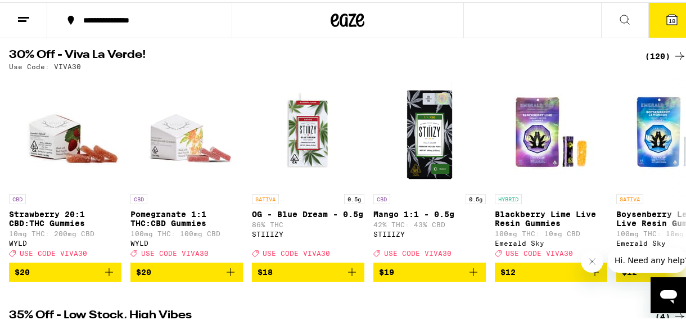
scroll to position [111, 0]
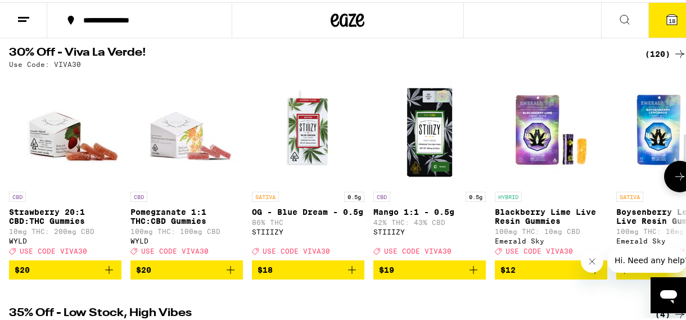
click at [673, 173] on icon at bounding box center [679, 174] width 13 height 13
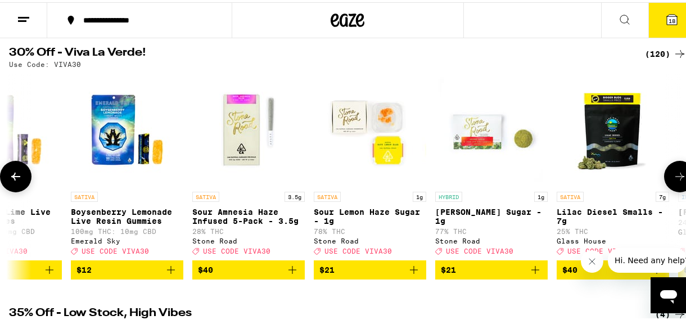
click at [673, 173] on icon at bounding box center [679, 174] width 13 height 13
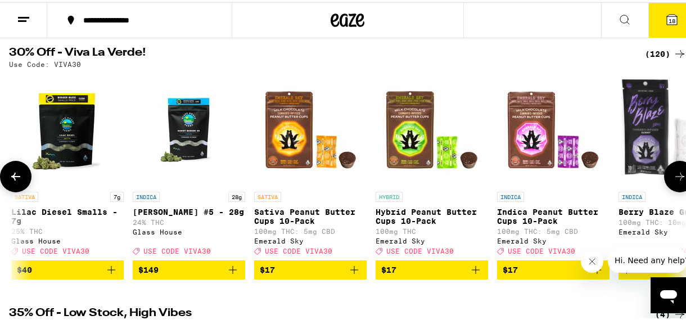
click at [673, 173] on icon at bounding box center [679, 174] width 13 height 13
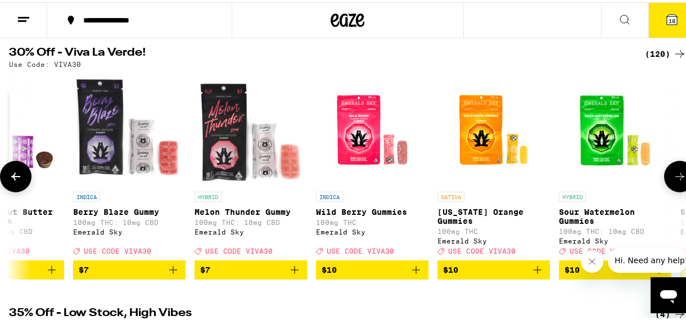
click at [673, 173] on icon at bounding box center [679, 174] width 13 height 13
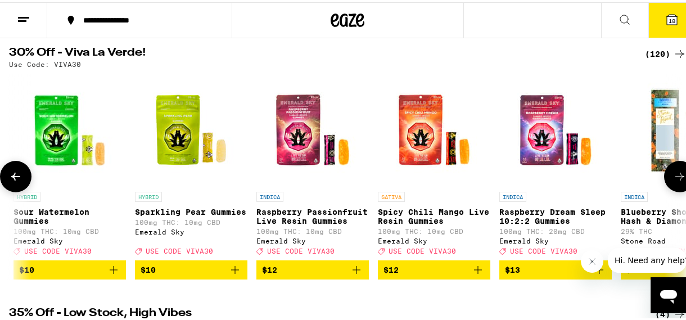
click at [673, 173] on icon at bounding box center [679, 174] width 13 height 13
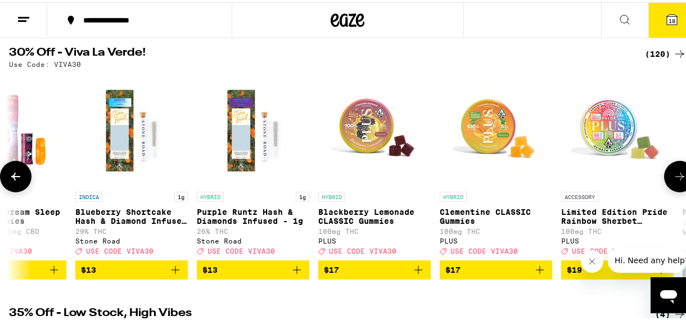
click at [673, 173] on icon at bounding box center [679, 174] width 13 height 13
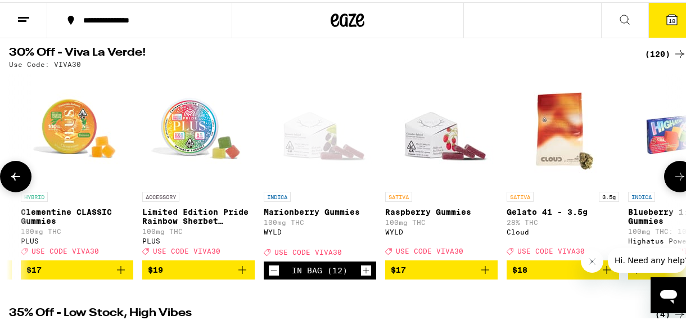
scroll to position [0, 3272]
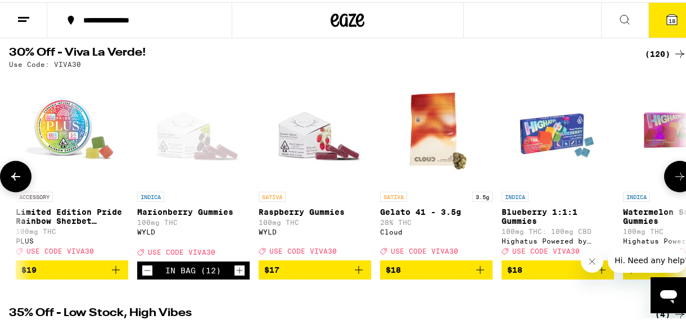
click at [673, 173] on icon at bounding box center [679, 174] width 13 height 13
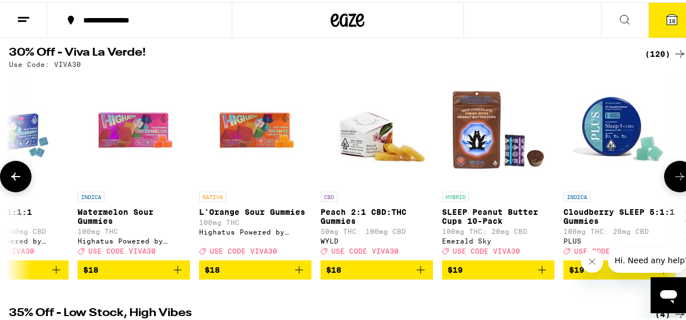
click at [673, 173] on icon at bounding box center [679, 174] width 13 height 13
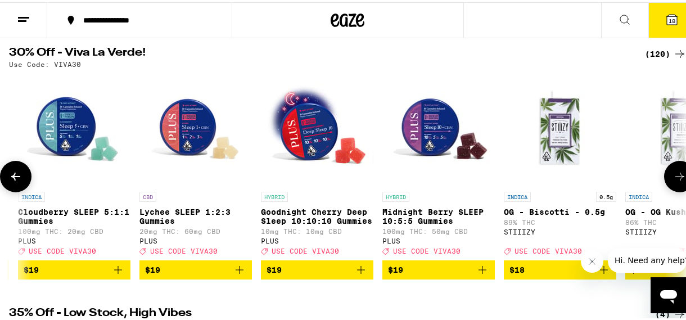
click at [673, 173] on icon at bounding box center [679, 174] width 13 height 13
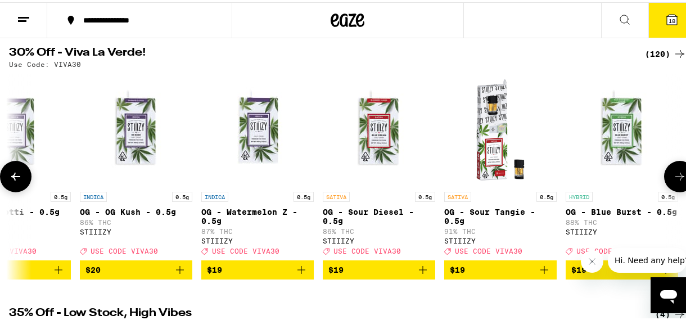
click at [673, 173] on icon at bounding box center [679, 174] width 13 height 13
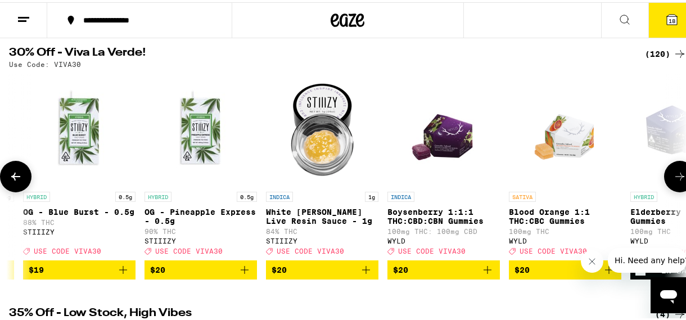
scroll to position [0, 5453]
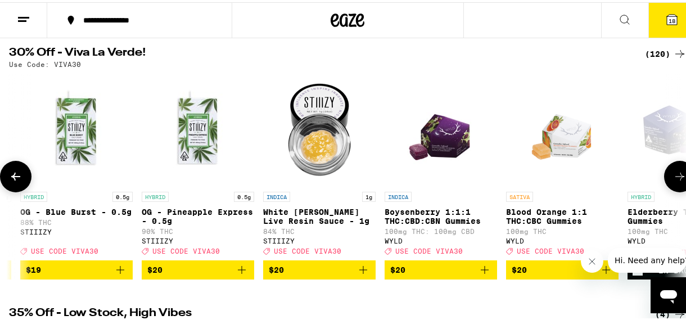
click at [673, 173] on icon at bounding box center [679, 174] width 13 height 13
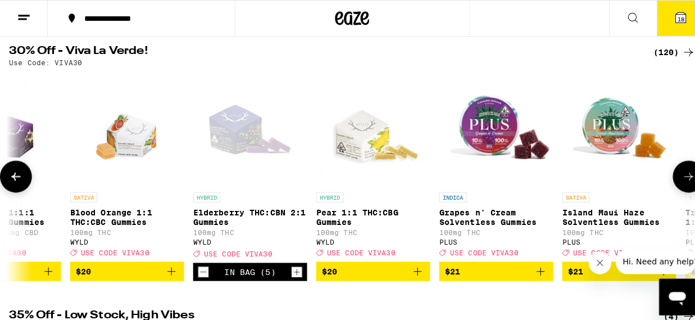
scroll to position [0, 5998]
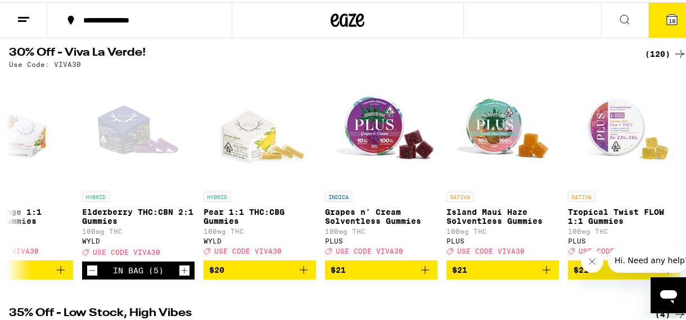
click at [668, 19] on span "18" at bounding box center [671, 18] width 7 height 7
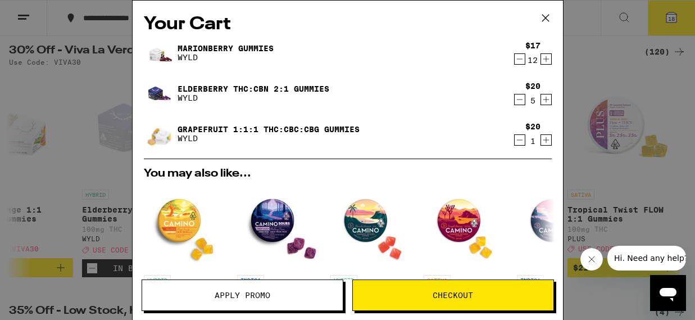
click at [517, 140] on icon "Decrement" at bounding box center [520, 140] width 6 height 0
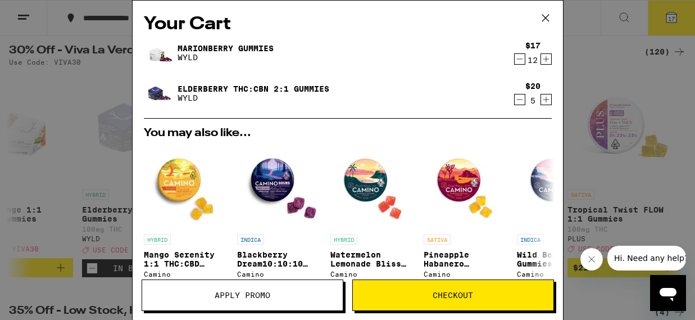
click at [541, 58] on icon "Increment" at bounding box center [546, 58] width 10 height 13
click at [515, 100] on icon "Decrement" at bounding box center [520, 99] width 10 height 13
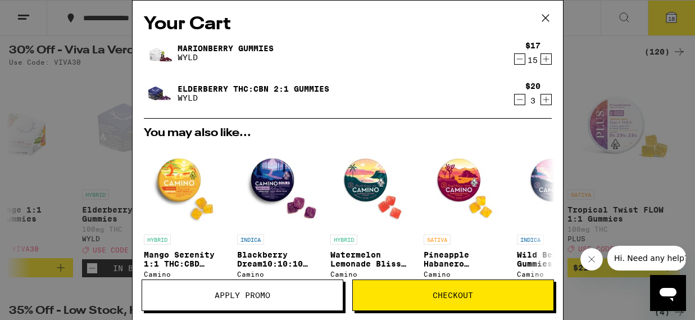
click at [515, 100] on icon "Decrement" at bounding box center [520, 99] width 10 height 13
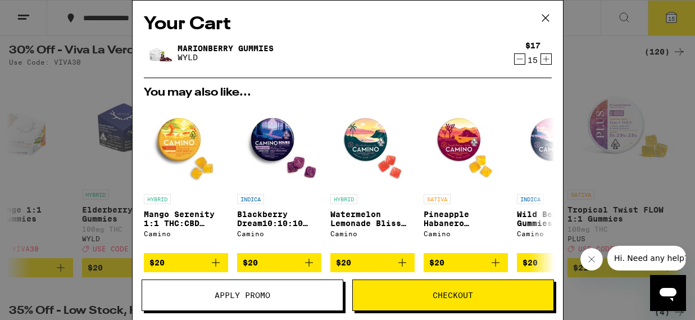
click at [262, 46] on link "Marionberry Gummies" at bounding box center [226, 48] width 96 height 9
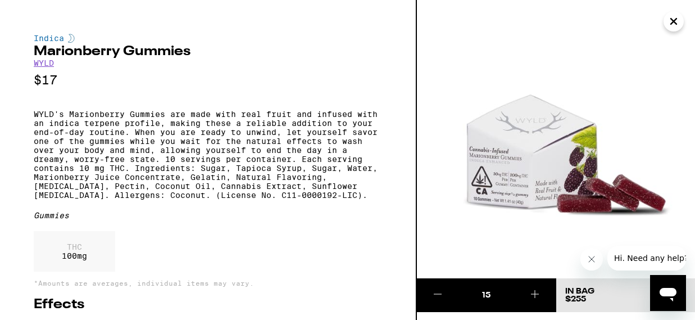
scroll to position [111, 0]
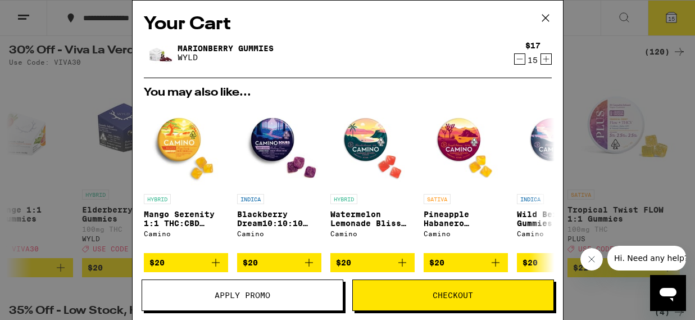
click at [544, 15] on icon at bounding box center [545, 18] width 17 height 17
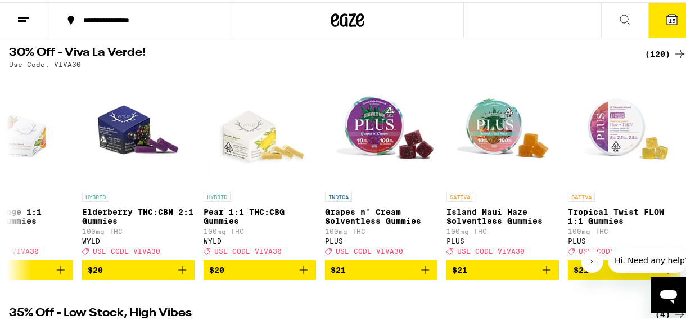
click at [667, 17] on icon at bounding box center [672, 17] width 10 height 10
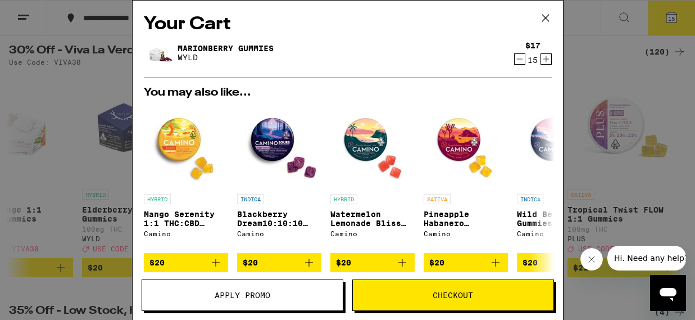
click at [545, 17] on icon at bounding box center [545, 18] width 7 height 7
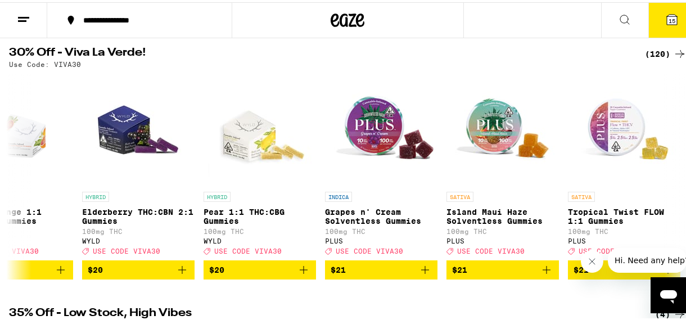
click at [665, 11] on icon at bounding box center [671, 17] width 13 height 13
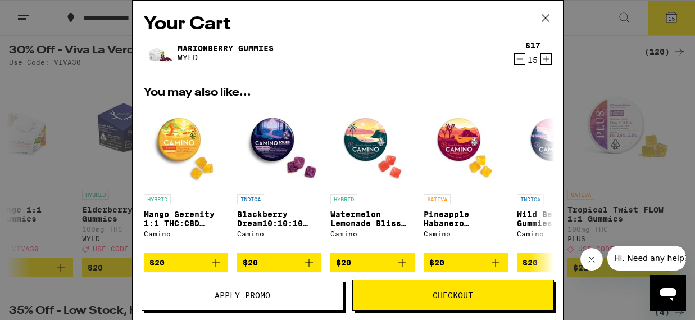
click at [228, 295] on span "Apply Promo" at bounding box center [243, 295] width 56 height 8
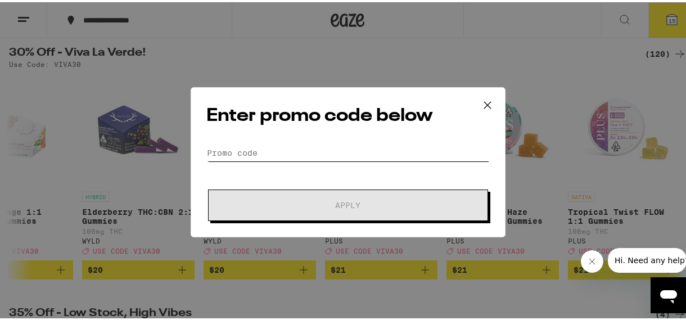
click at [245, 148] on input "Promo Code" at bounding box center [348, 150] width 282 height 17
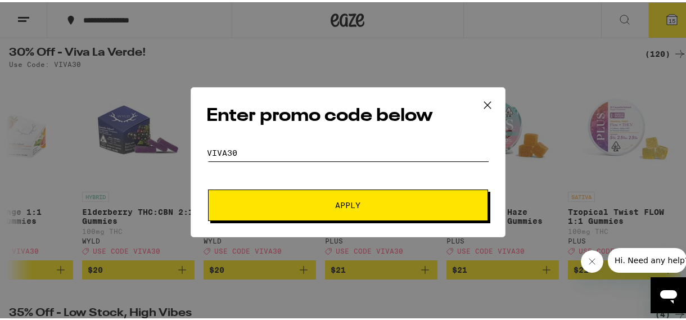
type input "VIVA30"
click at [315, 196] on button "Apply" at bounding box center [348, 202] width 280 height 31
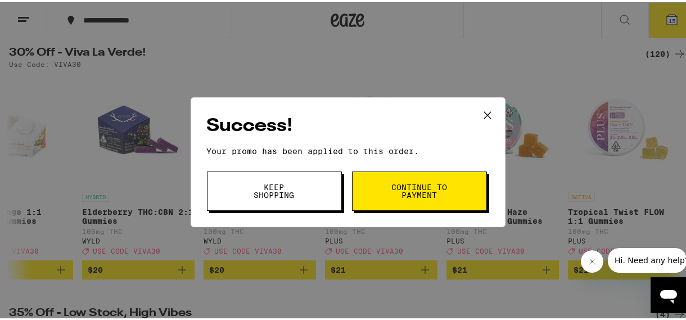
click at [391, 187] on span "Continue to payment" at bounding box center [419, 189] width 57 height 16
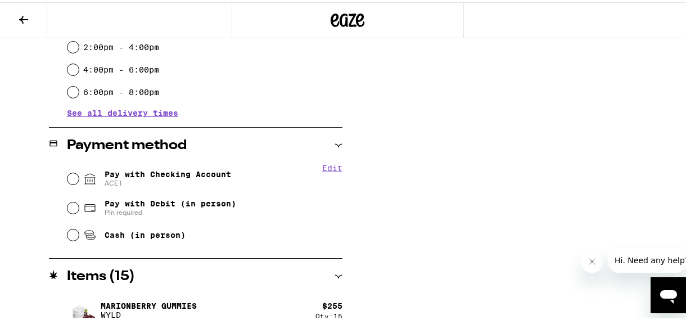
scroll to position [381, 0]
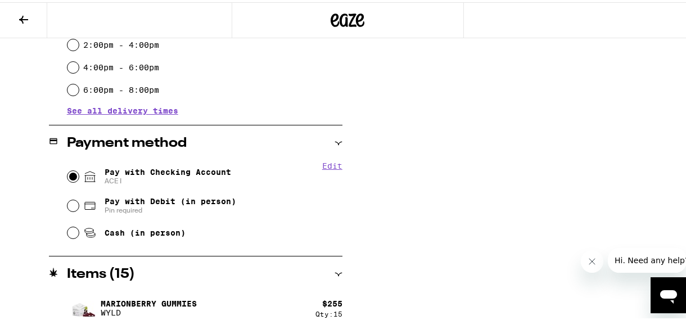
click at [68, 174] on input "Pay with Checking Account ACE I" at bounding box center [72, 174] width 11 height 11
radio input "true"
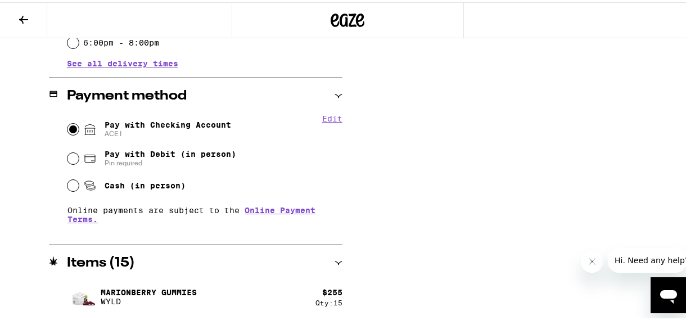
scroll to position [148, 0]
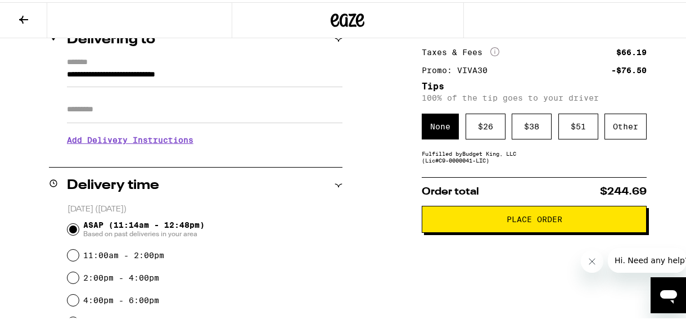
click at [583, 215] on button "Place Order" at bounding box center [534, 217] width 225 height 27
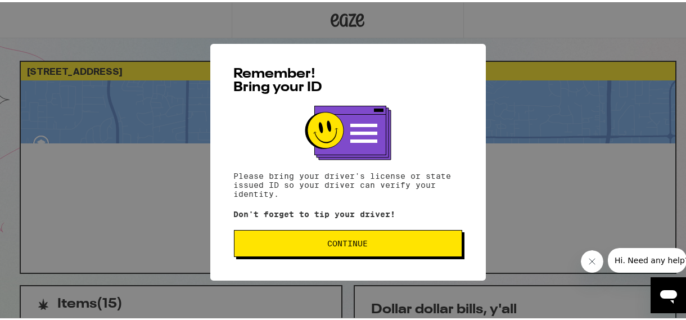
click at [435, 237] on button "Continue" at bounding box center [348, 241] width 228 height 27
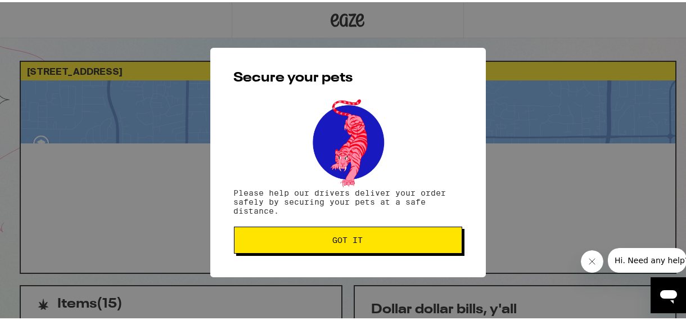
click at [435, 237] on span "Got it" at bounding box center [347, 238] width 209 height 8
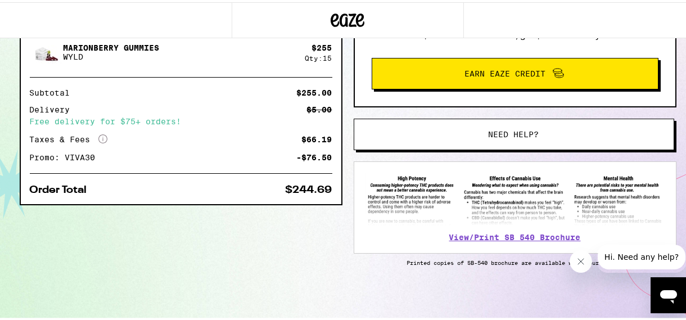
scroll to position [15, 0]
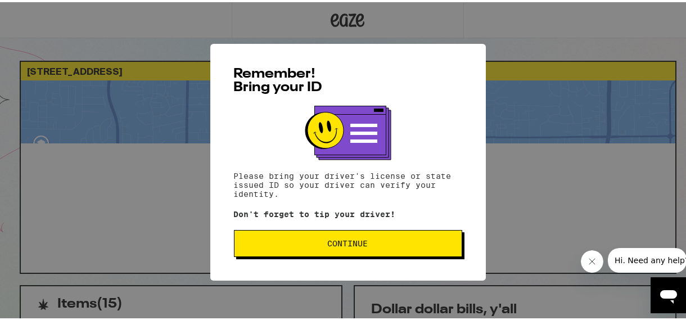
click at [277, 237] on button "Continue" at bounding box center [348, 241] width 228 height 27
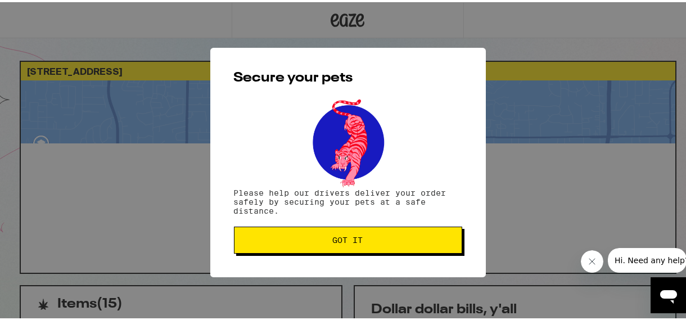
click at [277, 237] on span "Got it" at bounding box center [347, 238] width 209 height 8
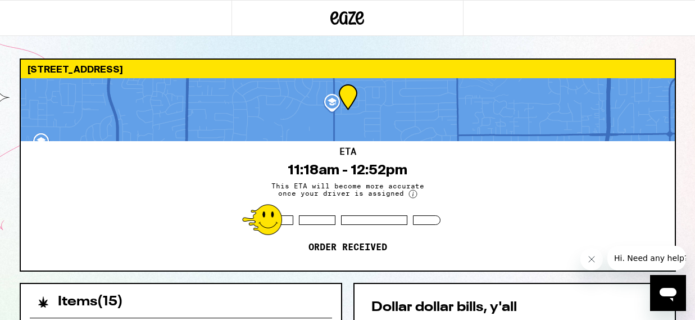
click at [685, 222] on div "6712 Oaklawn Way Fair Oaks 95628 ETA 11:18am - 12:52pm This ETA will become mor…" at bounding box center [347, 306] width 695 height 613
click at [685, 226] on div "6712 Oaklawn Way Fair Oaks 95628 ETA 11:18am - 12:52pm This ETA will become mor…" at bounding box center [347, 306] width 695 height 613
click at [590, 259] on icon "Close message from company" at bounding box center [591, 259] width 9 height 9
click at [685, 277] on div "6712 Oaklawn Way Fair Oaks 95628 ETA 11:18am - 12:52pm This ETA will become mor…" at bounding box center [347, 306] width 695 height 613
click at [685, 281] on div "6712 Oaklawn Way Fair Oaks 95628 ETA 11:18am - 12:52pm This ETA will become mor…" at bounding box center [347, 306] width 695 height 613
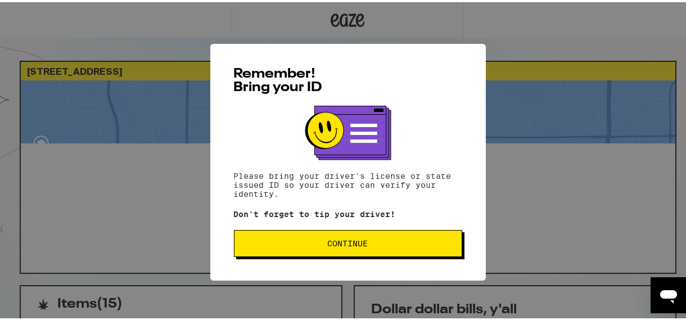
click at [293, 241] on span "Continue" at bounding box center [347, 241] width 209 height 8
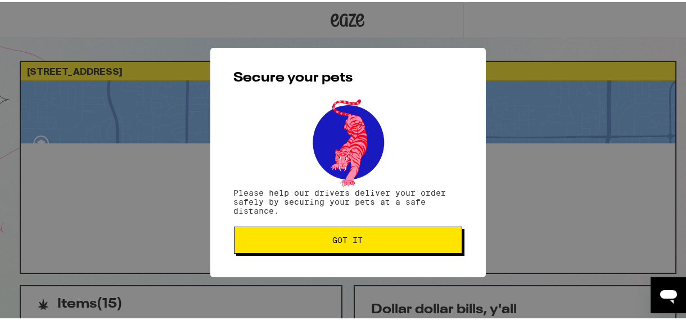
click at [293, 241] on span "Got it" at bounding box center [347, 238] width 209 height 8
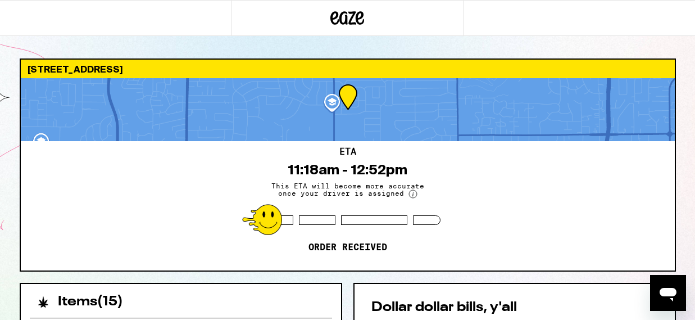
click at [685, 208] on div "6712 Oaklawn Way Fair Oaks 95628 ETA 11:18am - 12:52pm This ETA will become mor…" at bounding box center [347, 306] width 695 height 613
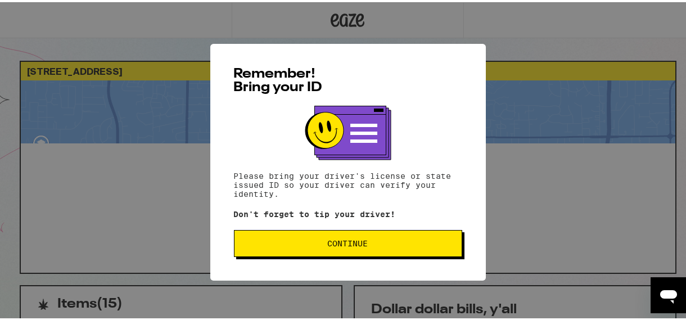
click at [269, 243] on span "Continue" at bounding box center [347, 241] width 209 height 8
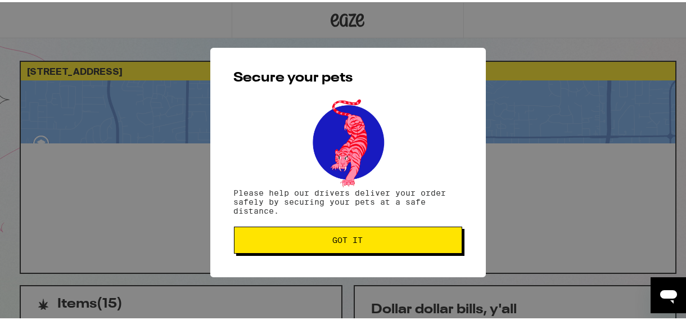
click at [269, 243] on button "Got it" at bounding box center [348, 237] width 228 height 27
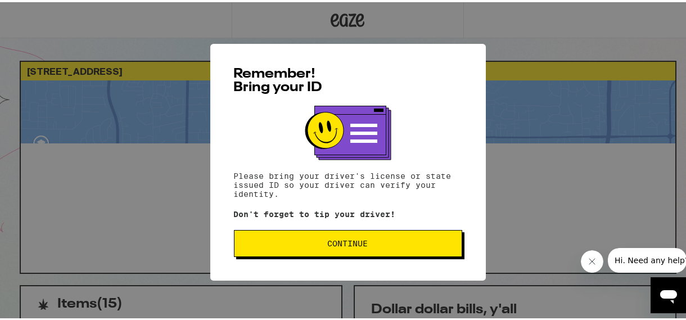
click at [359, 240] on span "Continue" at bounding box center [348, 241] width 40 height 8
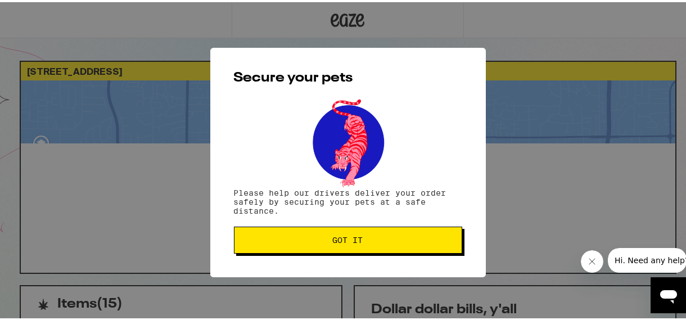
click at [359, 240] on span "Got it" at bounding box center [347, 238] width 209 height 8
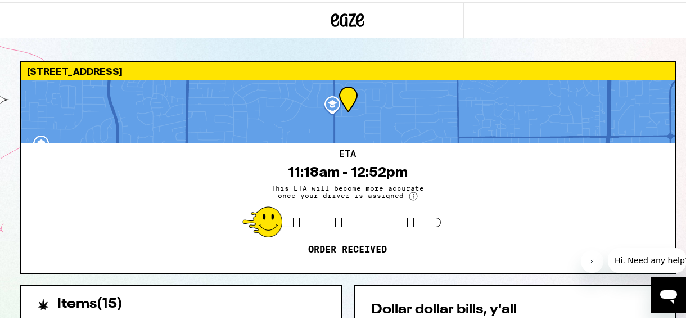
scroll to position [280, 0]
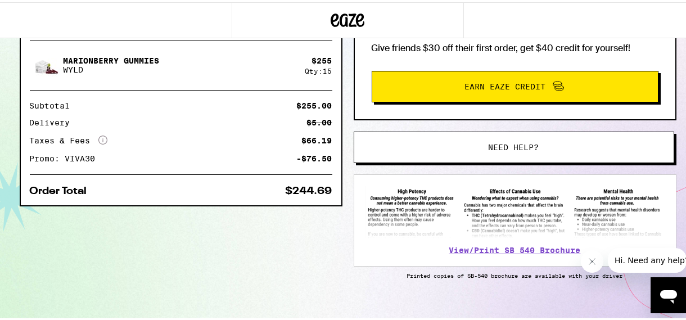
click at [592, 261] on icon "Close message from company" at bounding box center [591, 260] width 9 height 9
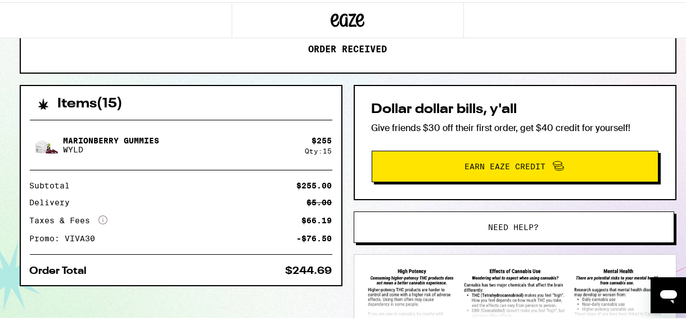
scroll to position [199, 0]
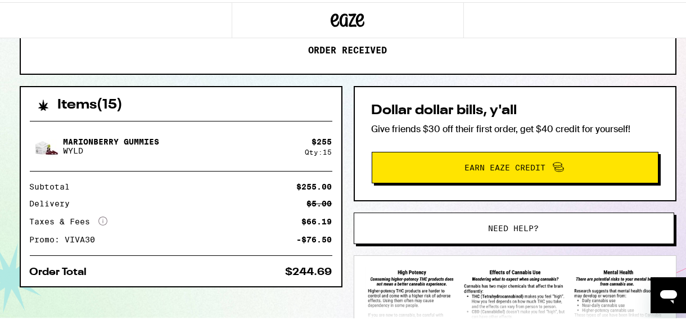
click at [156, 189] on div "Subtotal $255.00 Delivery $5.00 Taxes & Fees More Info $66.19 Promo: VIVA30 -$7…" at bounding box center [181, 210] width 302 height 61
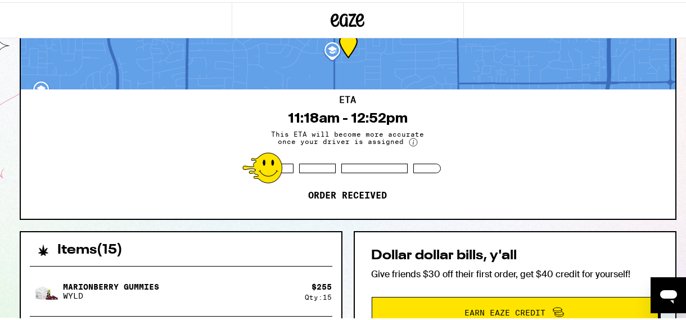
scroll to position [45, 0]
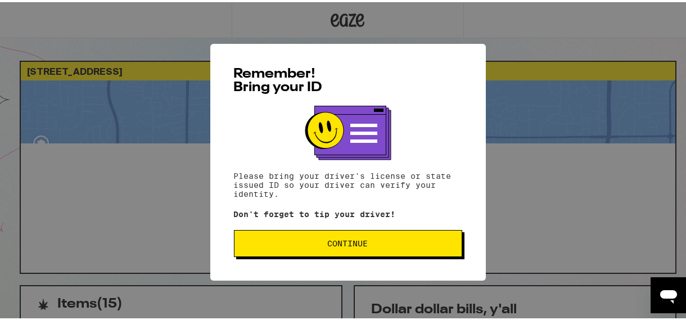
click at [331, 237] on button "Continue" at bounding box center [348, 241] width 228 height 27
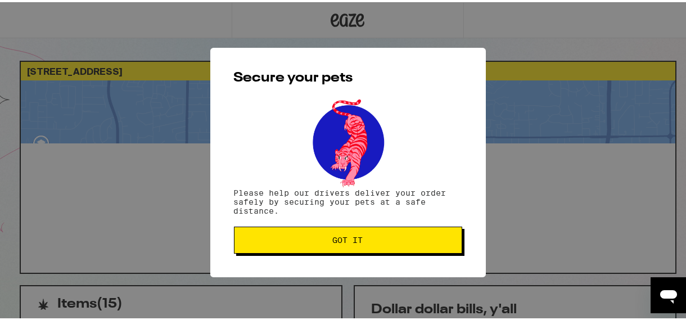
click at [333, 237] on span "Got it" at bounding box center [348, 238] width 30 height 8
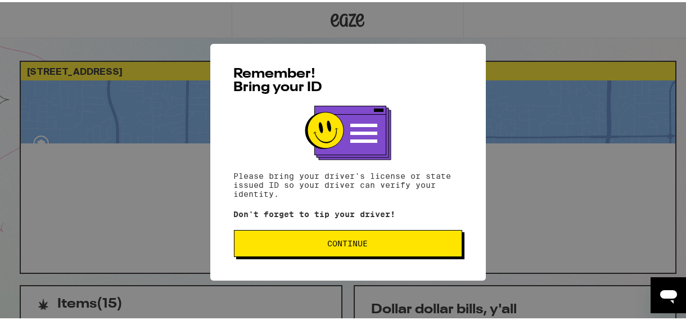
click at [315, 243] on span "Continue" at bounding box center [347, 241] width 209 height 8
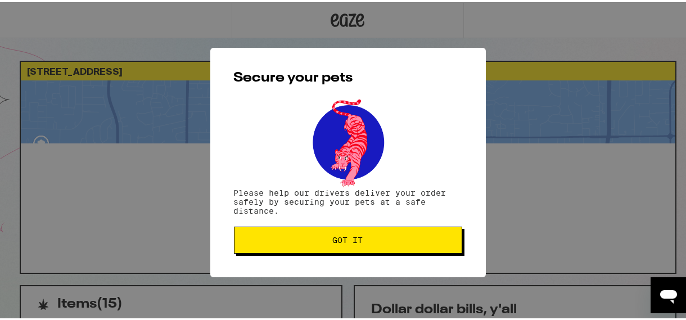
click at [315, 243] on button "Got it" at bounding box center [348, 237] width 228 height 27
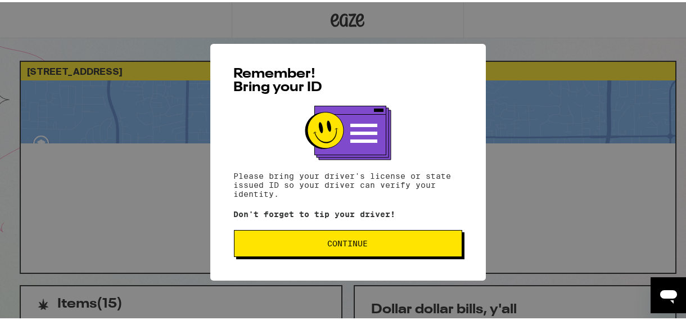
click at [277, 240] on span "Continue" at bounding box center [347, 241] width 209 height 8
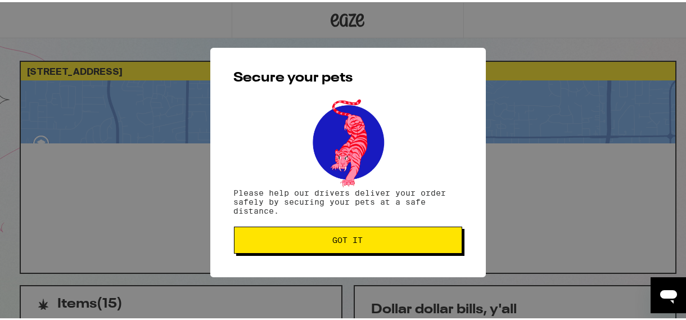
click at [277, 240] on span "Got it" at bounding box center [347, 238] width 209 height 8
